Goal: Information Seeking & Learning: Learn about a topic

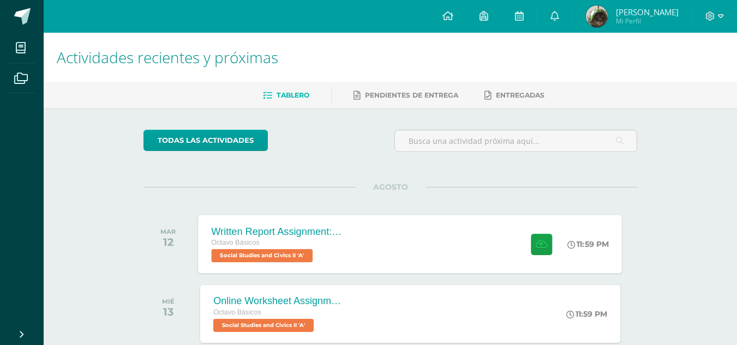
click at [398, 242] on div "Written Report Assignment: How Innovation Is Helping Guatemala Grow Octavo Bási…" at bounding box center [411, 244] width 424 height 58
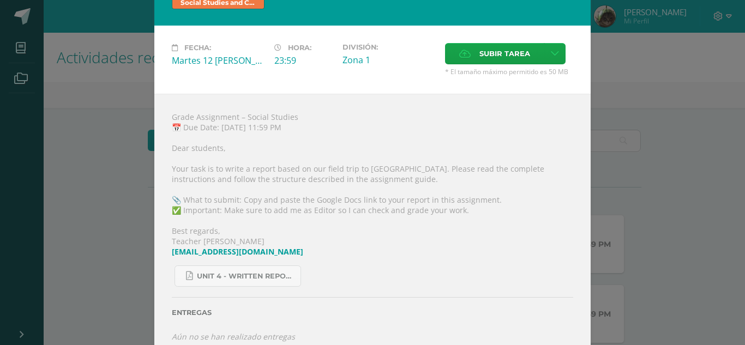
scroll to position [35, 0]
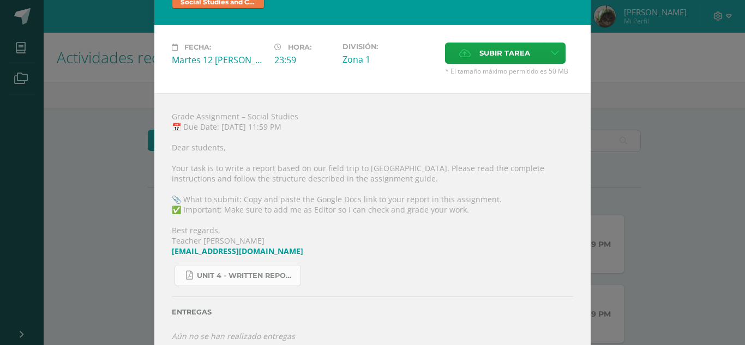
click at [272, 273] on span "Unit 4 - Written Report Assignment_ How Innovation Is Helping Guatemala Grow.pdf" at bounding box center [246, 276] width 98 height 9
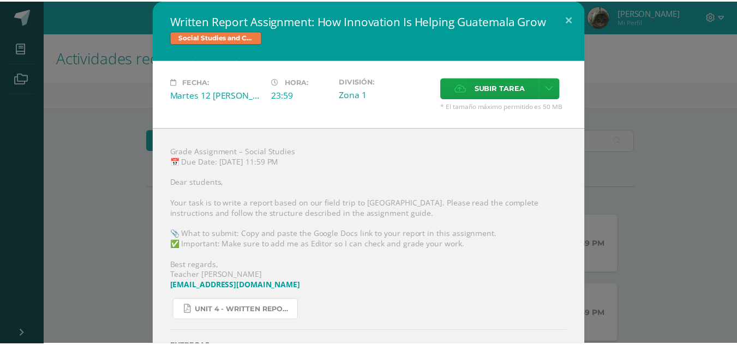
scroll to position [1, 0]
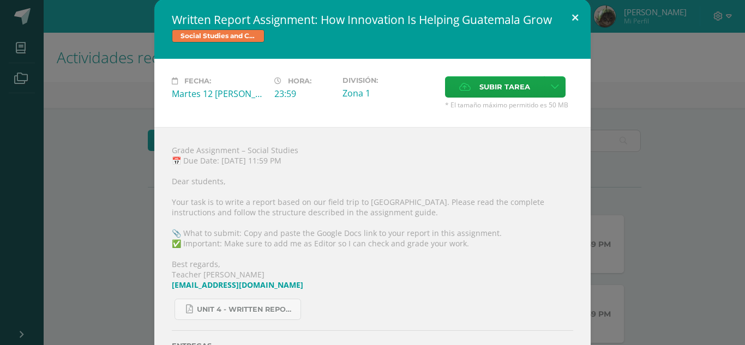
click at [578, 14] on button at bounding box center [575, 17] width 31 height 37
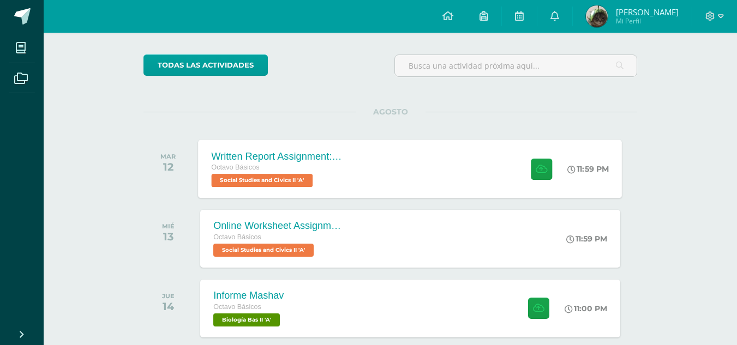
scroll to position [74, 0]
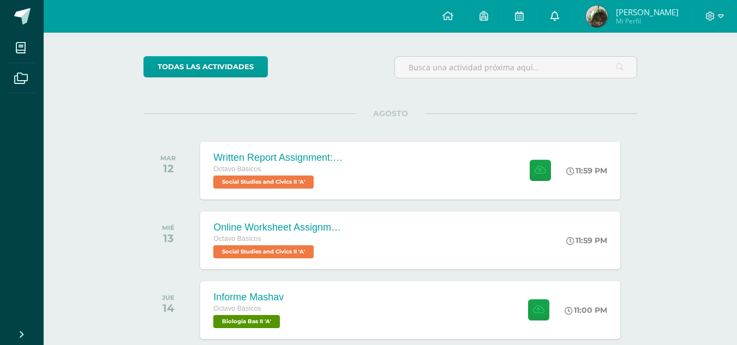
click at [572, 1] on link at bounding box center [554, 16] width 35 height 33
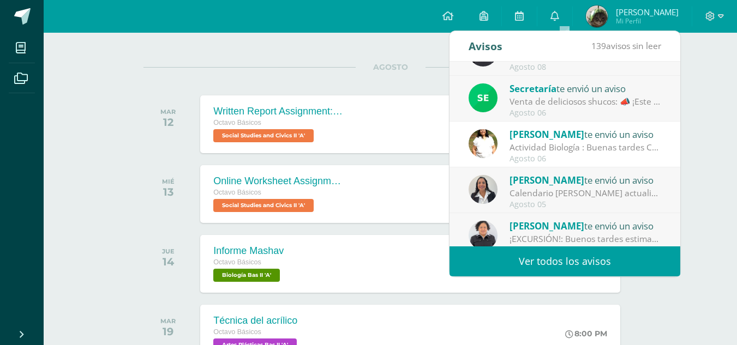
scroll to position [32, 0]
click at [567, 147] on div "Actividad Biología : Buenas tardes Comunidad Educativa, el día de [DATE] que te…" at bounding box center [585, 147] width 152 height 13
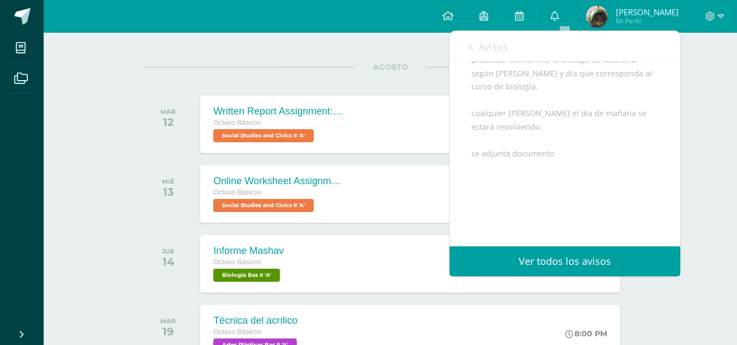
scroll to position [266, 0]
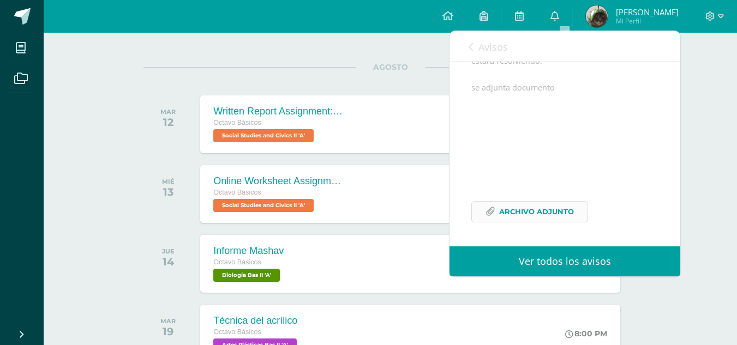
click at [524, 207] on span "Archivo Adjunto" at bounding box center [536, 212] width 75 height 20
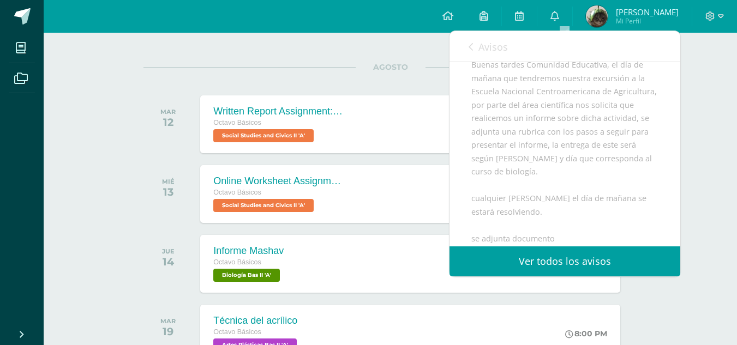
scroll to position [100, 0]
click at [476, 48] on link "Avisos" at bounding box center [488, 46] width 39 height 31
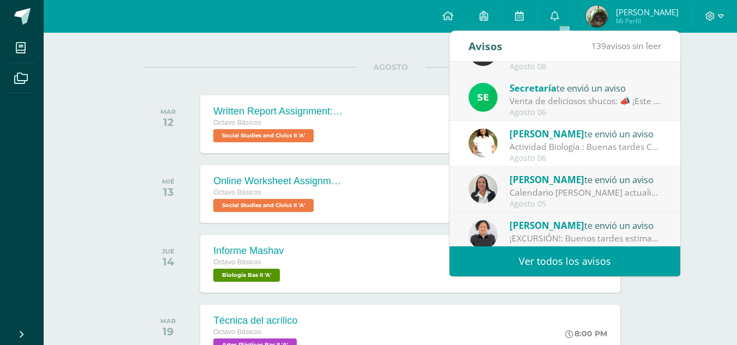
scroll to position [67, 0]
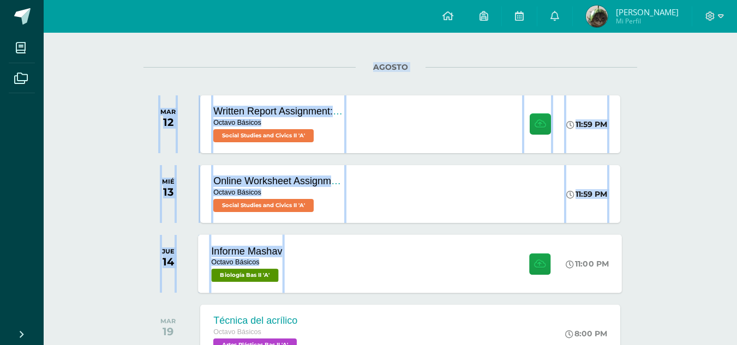
drag, startPoint x: 372, startPoint y: 50, endPoint x: 351, endPoint y: 255, distance: 206.7
click at [351, 255] on div "todas las Actividades No tienes actividades Échale un vistazo a los demás perío…" at bounding box center [390, 206] width 537 height 437
click at [88, 151] on div "Actividades recientes y próximas Tablero Pendientes de entrega Entregadas todas…" at bounding box center [390, 169] width 693 height 512
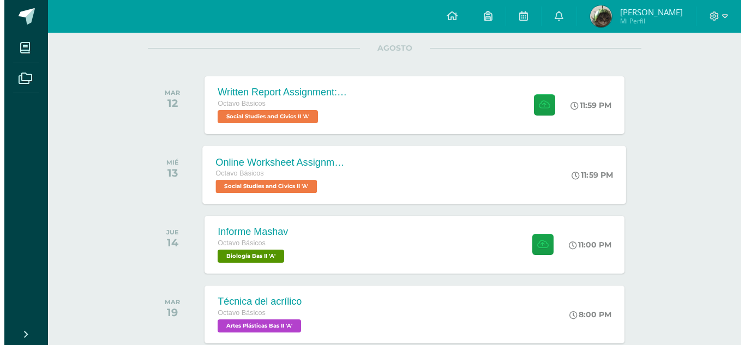
scroll to position [140, 0]
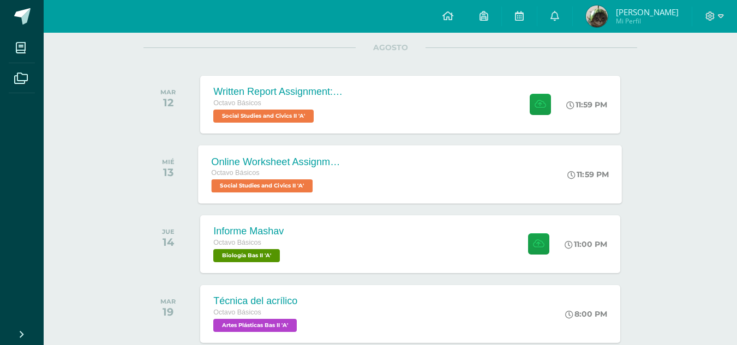
click at [341, 170] on div "Octavo Básicos" at bounding box center [278, 173] width 132 height 12
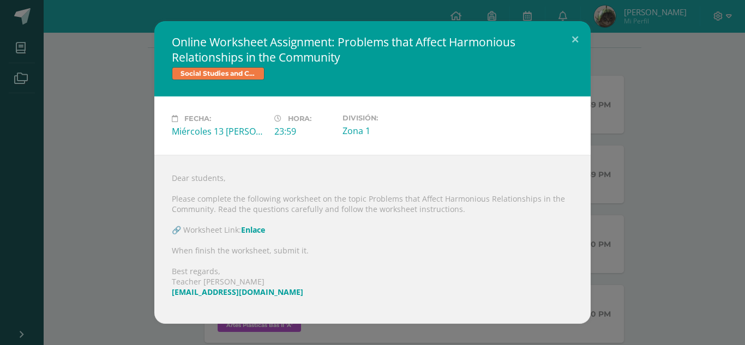
click at [256, 227] on link "Enlace" at bounding box center [253, 230] width 24 height 10
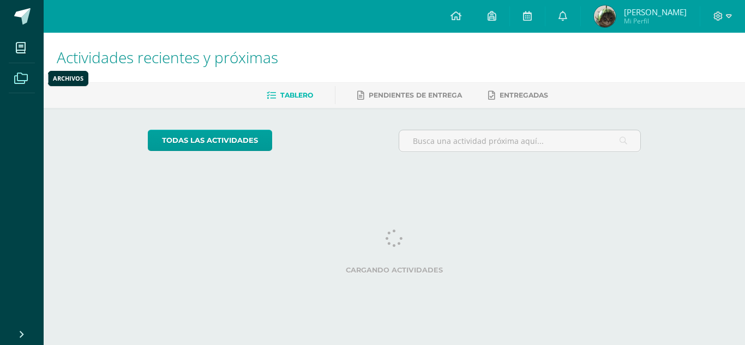
click at [15, 85] on span at bounding box center [21, 77] width 25 height 25
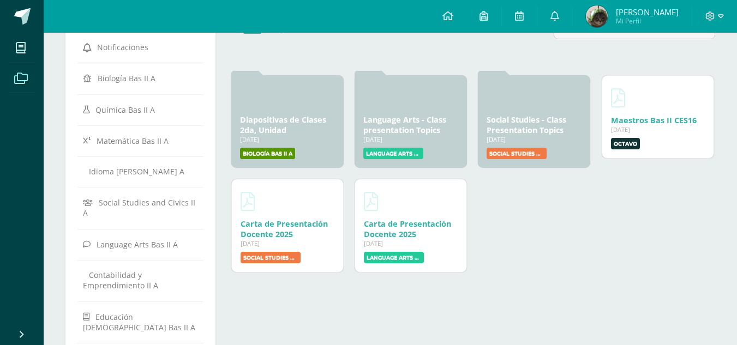
scroll to position [86, 0]
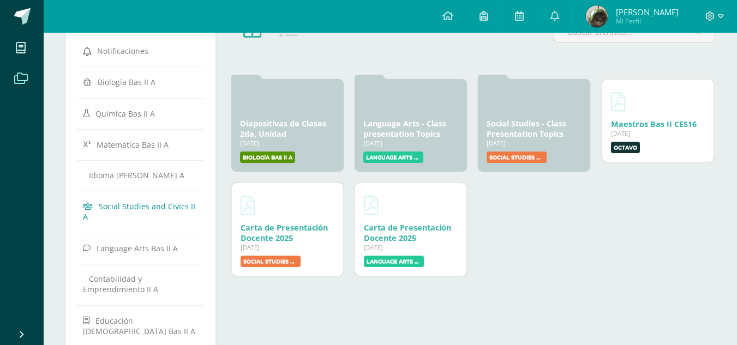
click at [171, 207] on span "Social Studies and Civics II A" at bounding box center [139, 211] width 112 height 21
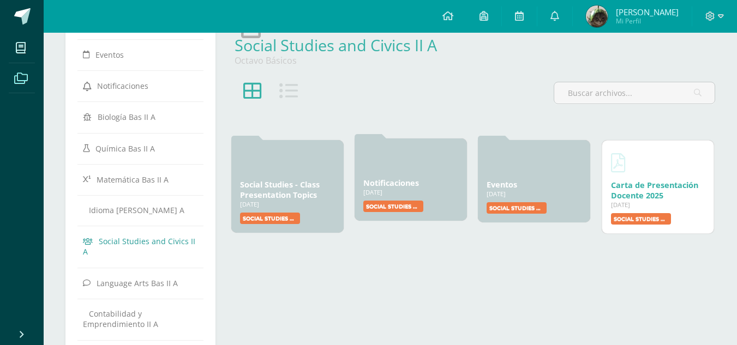
scroll to position [51, 0]
click at [307, 197] on link "Social Studies - Class Presentation Topics" at bounding box center [280, 187] width 80 height 21
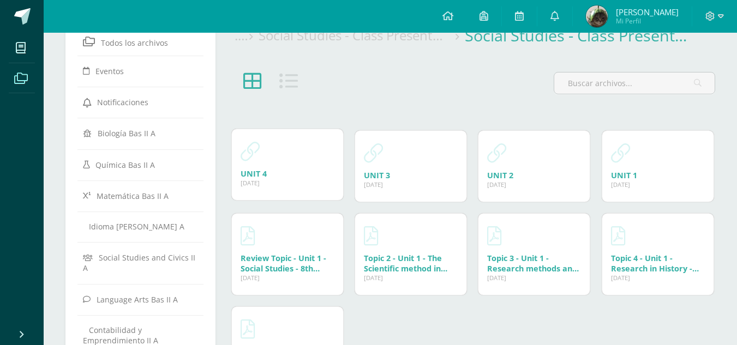
scroll to position [35, 0]
drag, startPoint x: 261, startPoint y: 161, endPoint x: 253, endPoint y: 179, distance: 19.3
click at [253, 179] on div "UNIT 4 [DATE] [DATE] Creado por: [PERSON_NAME]" at bounding box center [287, 164] width 111 height 71
click at [253, 179] on div "[DATE]" at bounding box center [288, 182] width 94 height 8
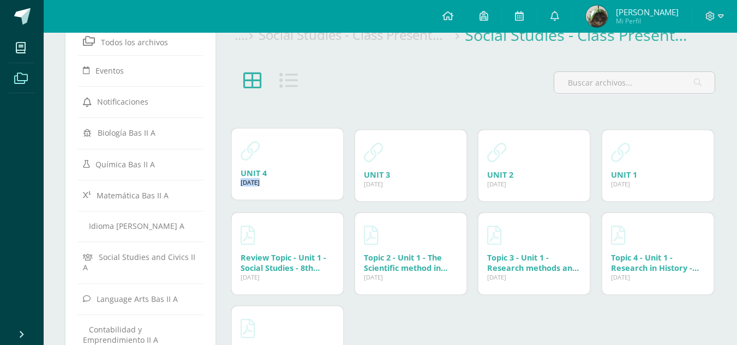
click at [253, 179] on div "[DATE]" at bounding box center [288, 182] width 94 height 8
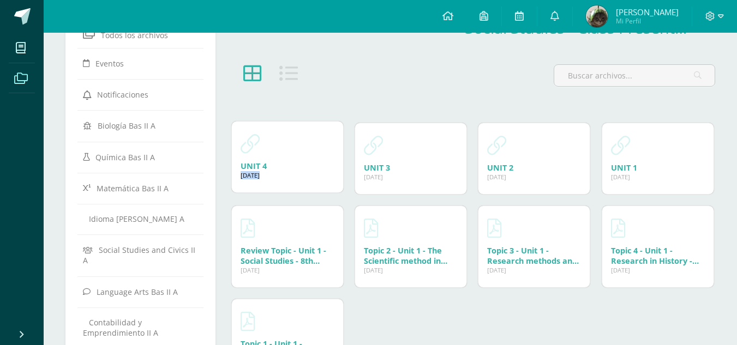
scroll to position [43, 0]
click at [306, 75] on div at bounding box center [270, 79] width 81 height 31
click at [257, 159] on div "UNIT 4 [DATE] [DATE] Creado por: [PERSON_NAME]" at bounding box center [287, 156] width 111 height 71
click at [255, 152] on icon at bounding box center [250, 143] width 19 height 19
